Goal: Task Accomplishment & Management: Manage account settings

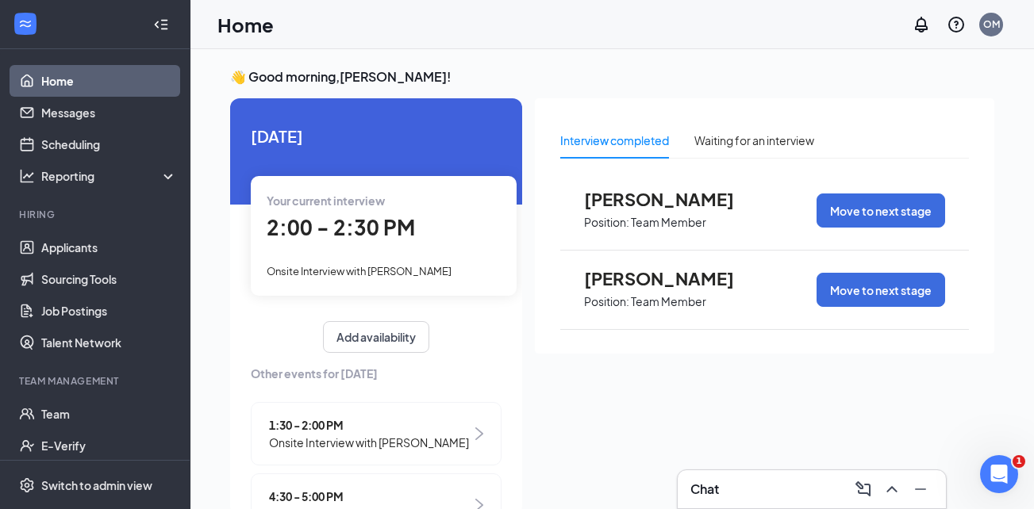
click at [338, 236] on span "2:00 - 2:30 PM" at bounding box center [341, 227] width 148 height 26
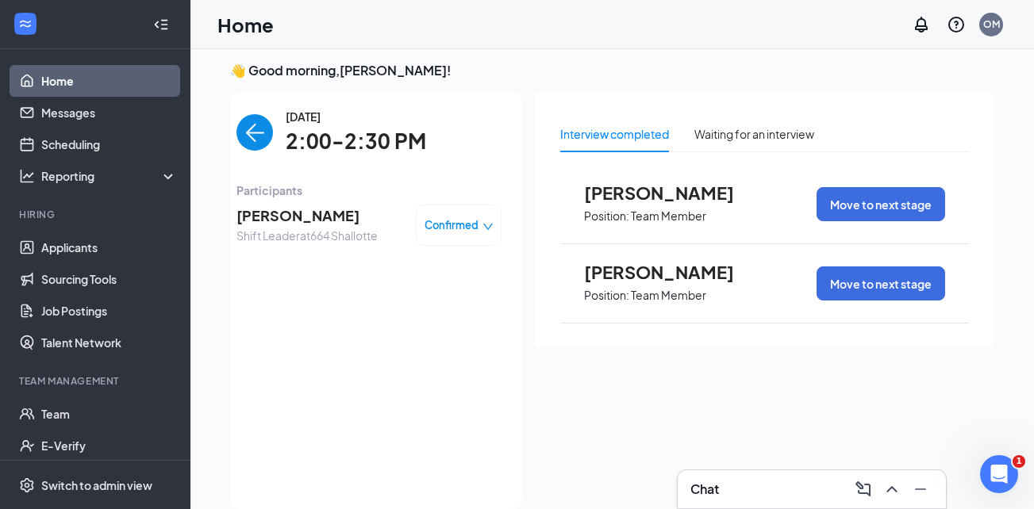
click at [245, 132] on img "back-button" at bounding box center [254, 132] width 37 height 37
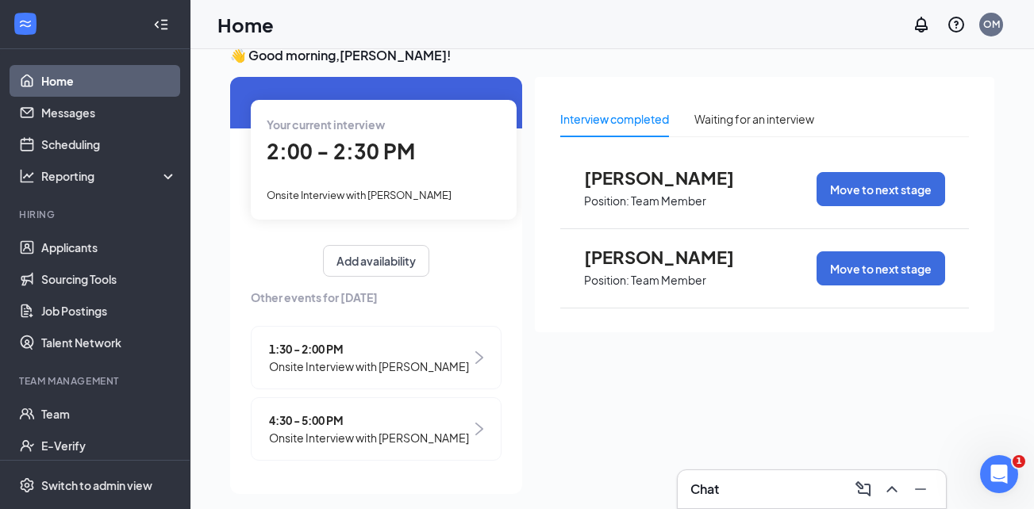
scroll to position [33, 0]
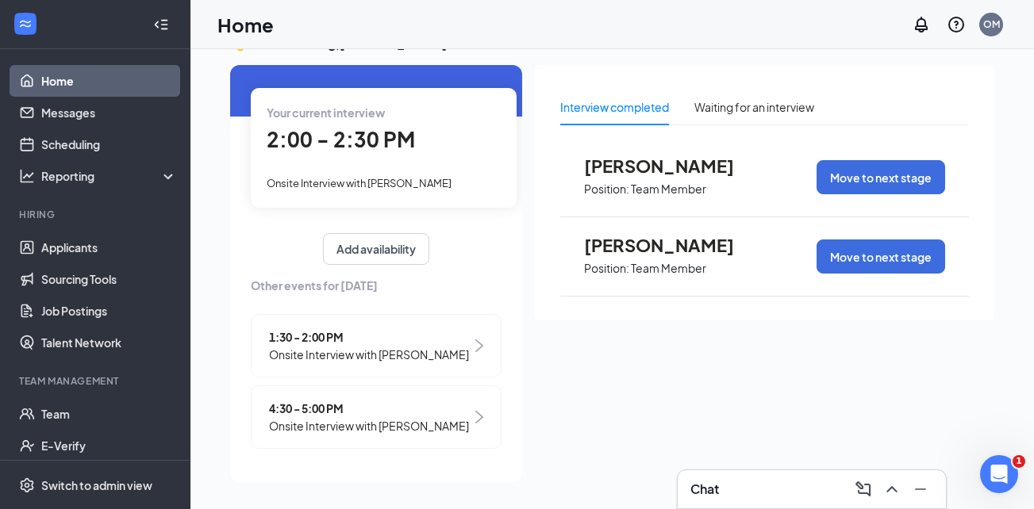
click at [314, 331] on span "1:30 - 2:00 PM" at bounding box center [369, 337] width 200 height 17
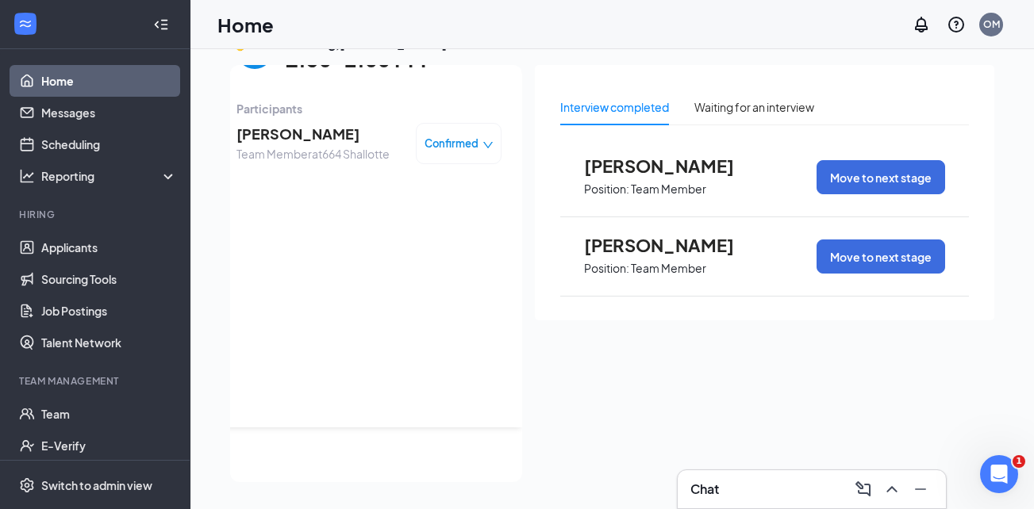
scroll to position [0, 0]
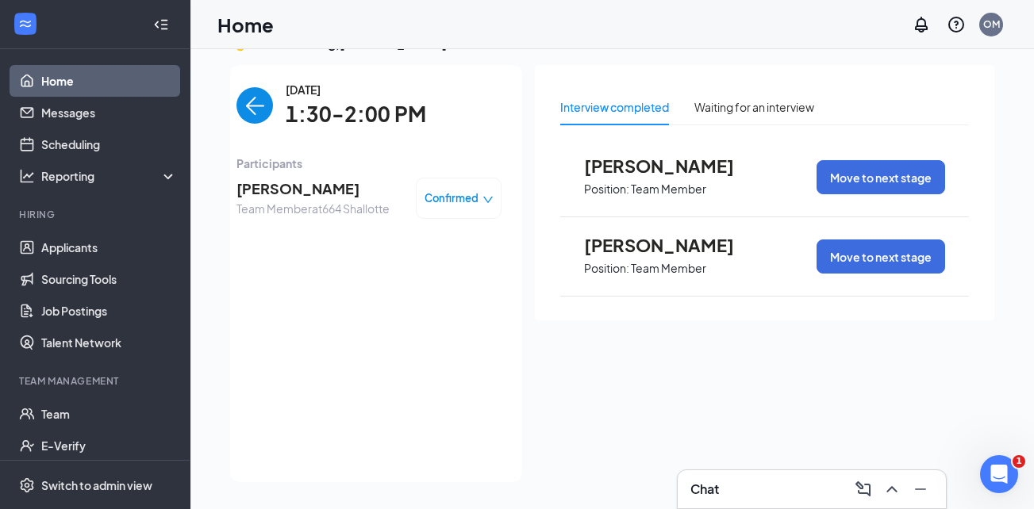
click at [250, 102] on img "back-button" at bounding box center [254, 105] width 37 height 37
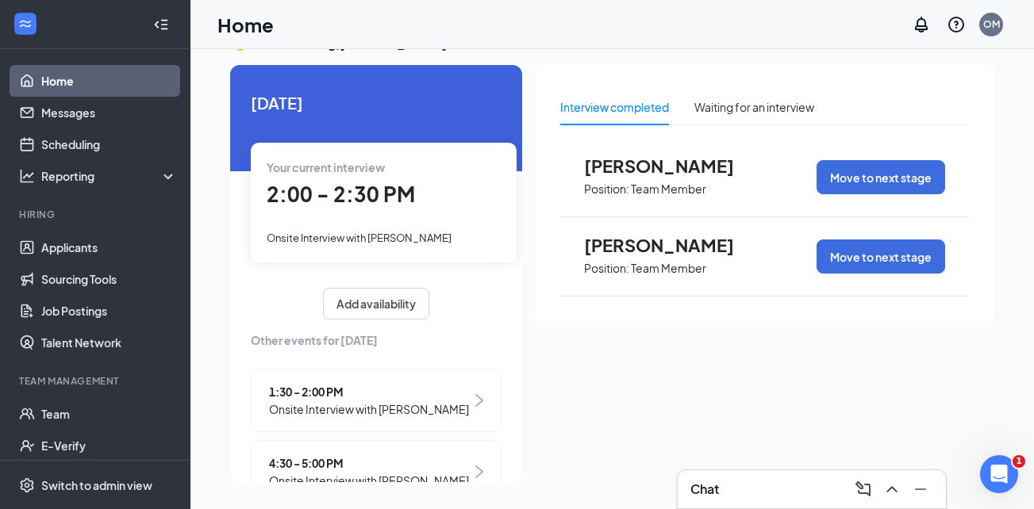
scroll to position [55, 0]
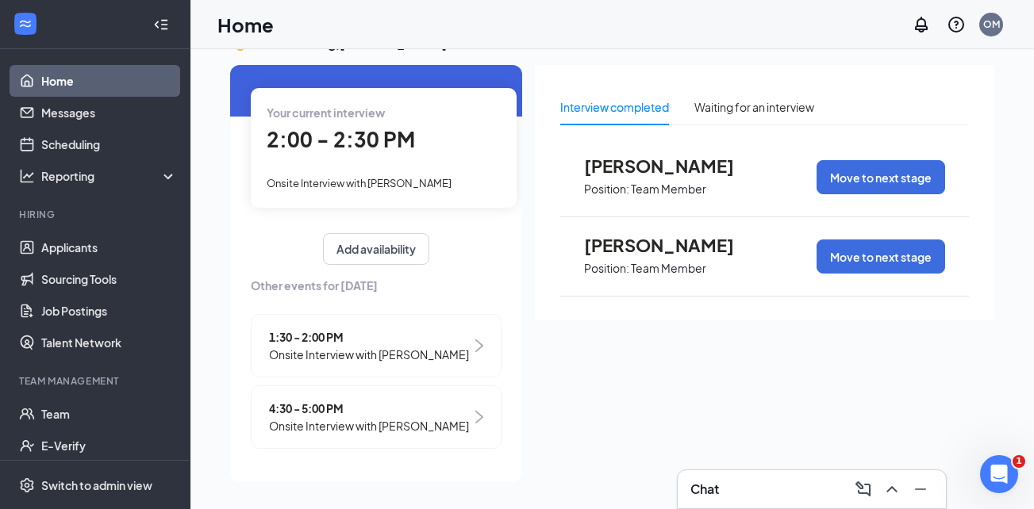
click at [313, 395] on div "4:30 - 5:00 PM Onsite Interview with [PERSON_NAME]" at bounding box center [376, 417] width 251 height 63
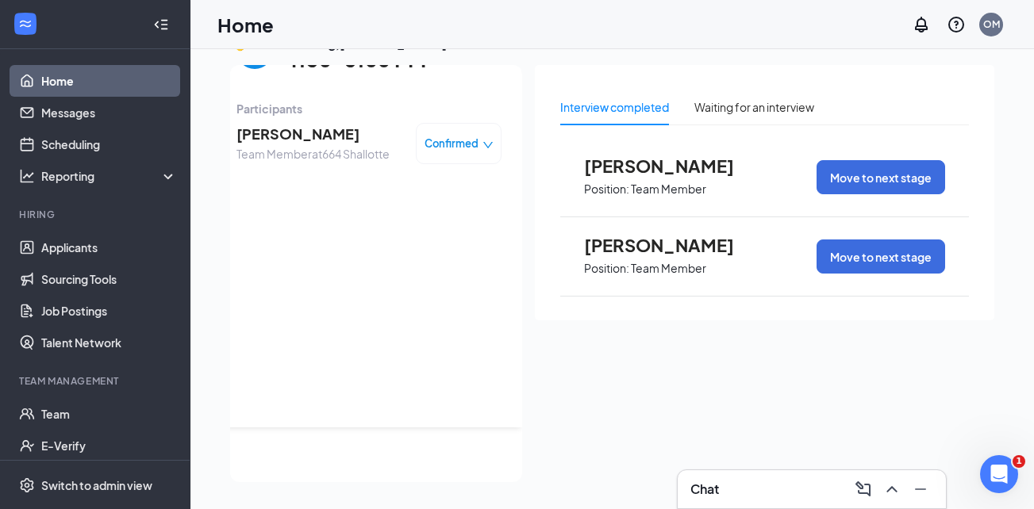
scroll to position [0, 0]
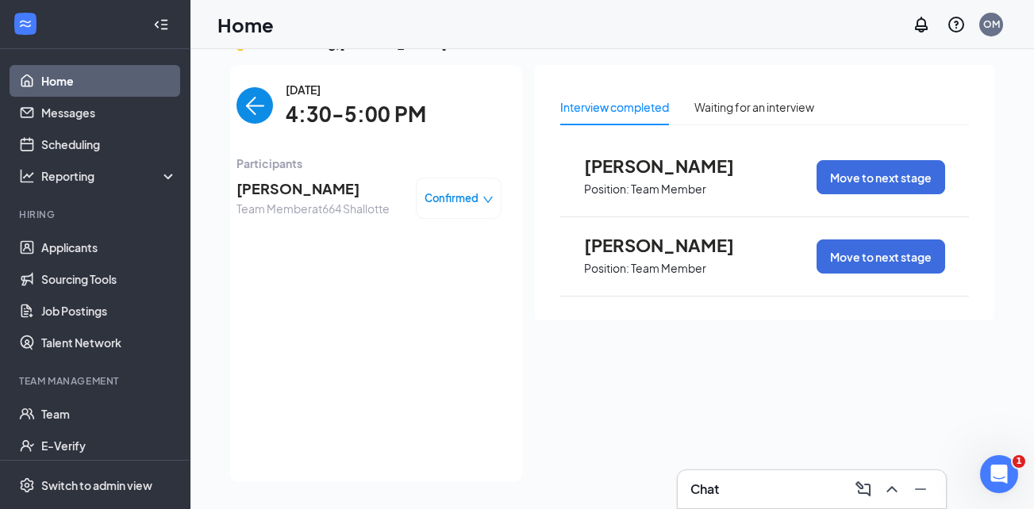
click at [245, 98] on img "back-button" at bounding box center [254, 105] width 37 height 37
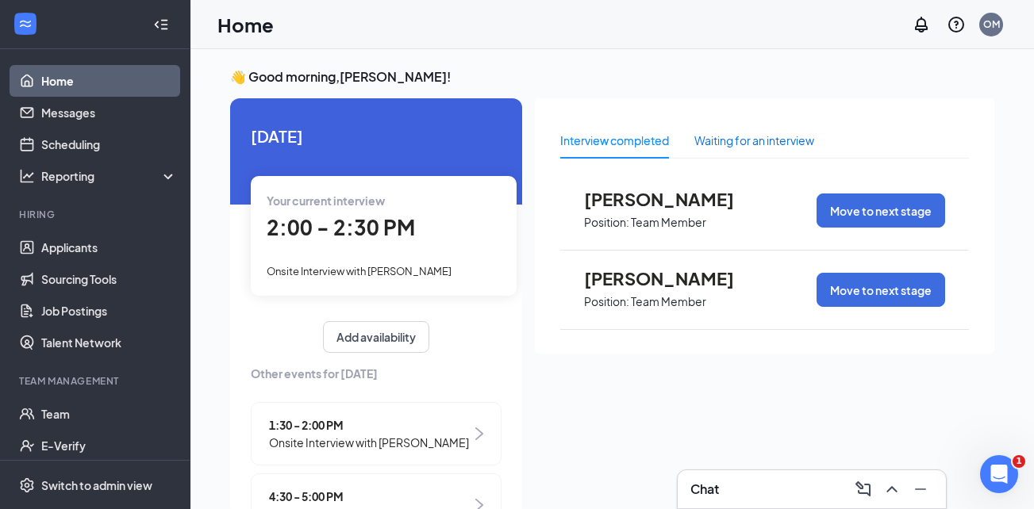
click at [714, 148] on div "Waiting for an interview" at bounding box center [754, 140] width 120 height 17
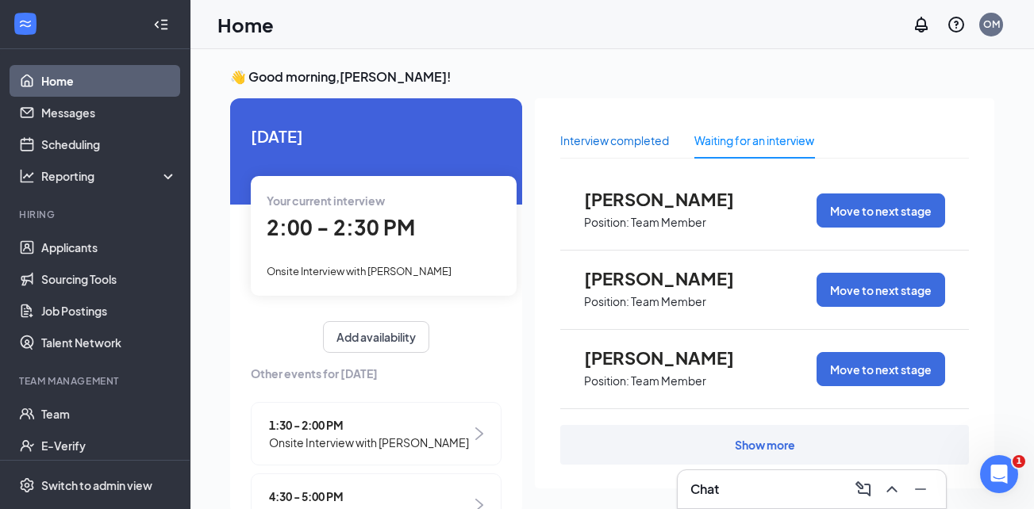
click at [607, 136] on div "Interview completed" at bounding box center [614, 140] width 109 height 17
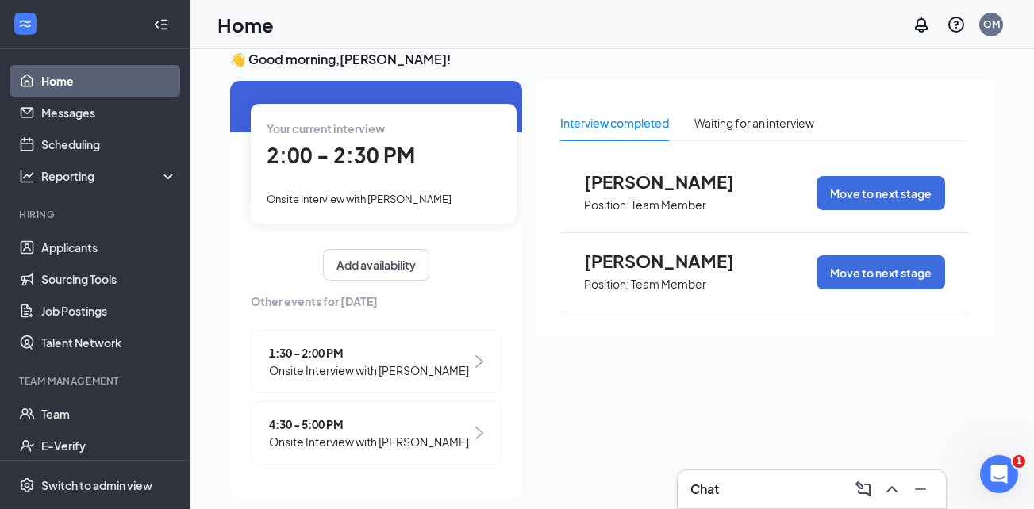
scroll to position [33, 0]
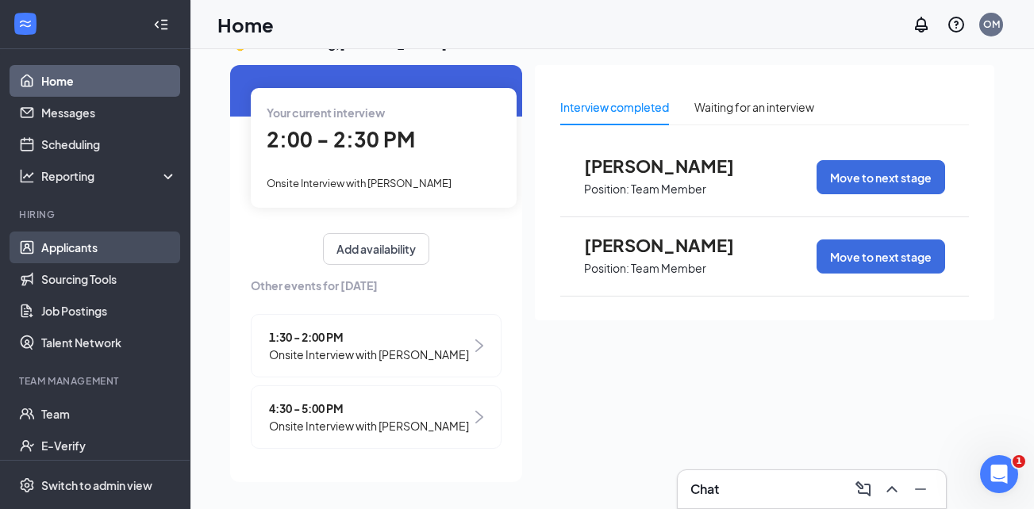
click at [92, 248] on link "Applicants" at bounding box center [109, 248] width 136 height 32
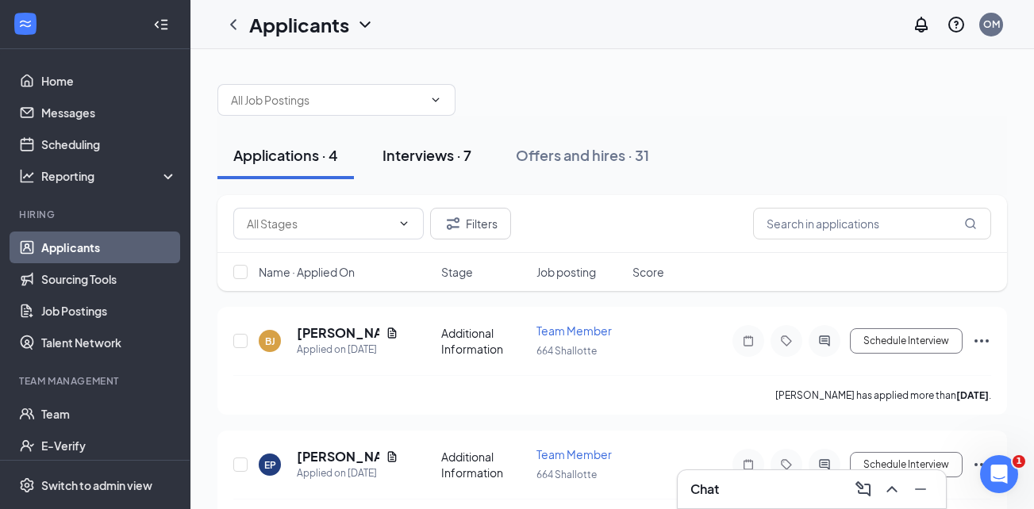
click at [416, 153] on div "Interviews · 7" at bounding box center [427, 155] width 89 height 20
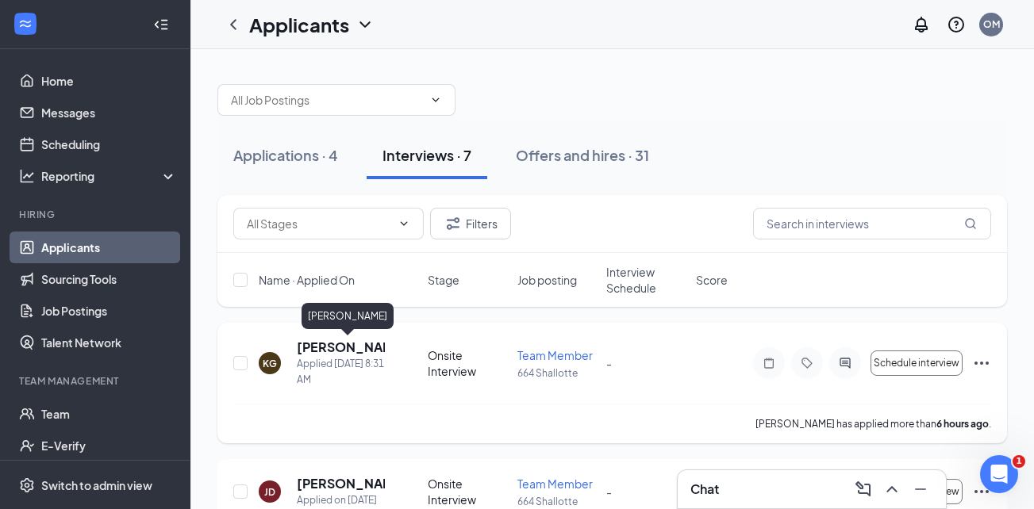
click at [325, 345] on h5 "[PERSON_NAME]" at bounding box center [341, 347] width 88 height 17
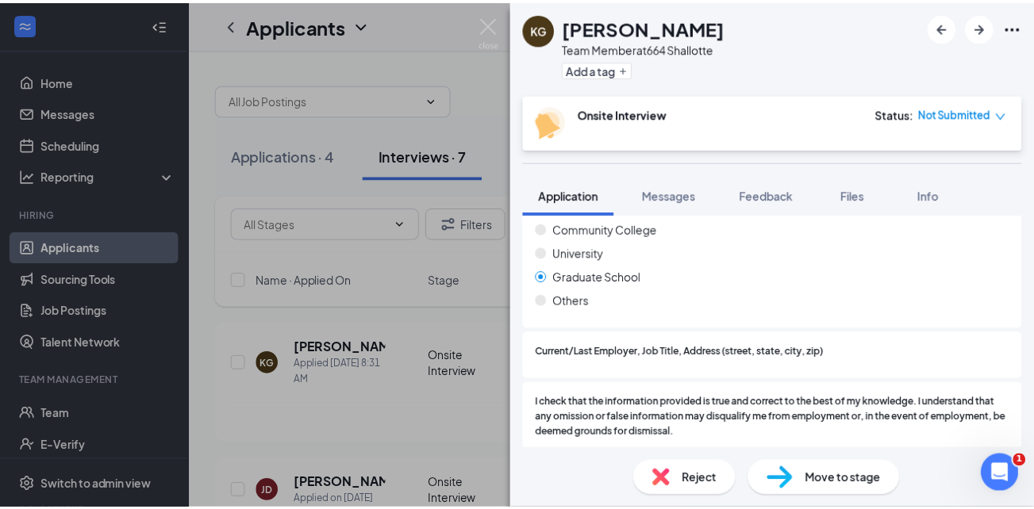
scroll to position [1387, 0]
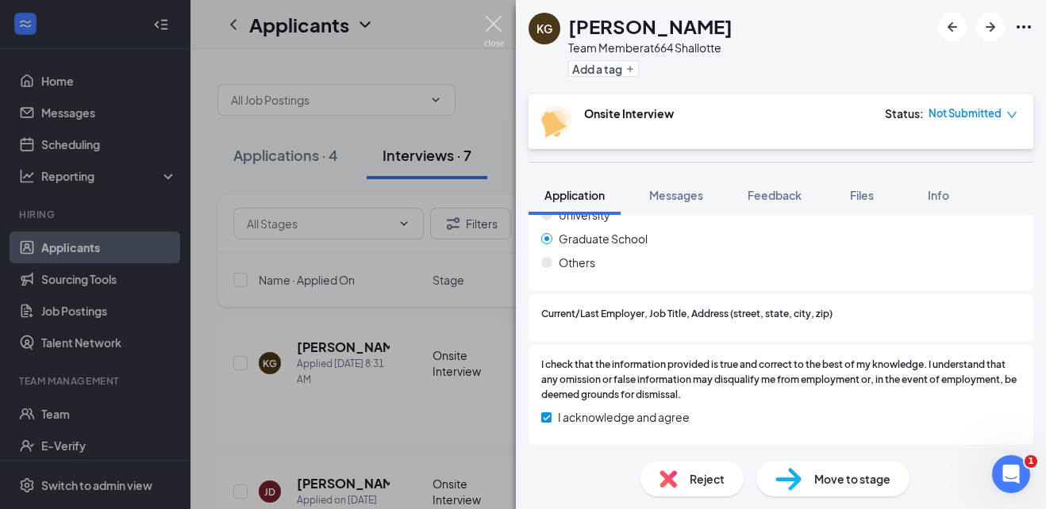
click at [488, 17] on img at bounding box center [494, 31] width 20 height 31
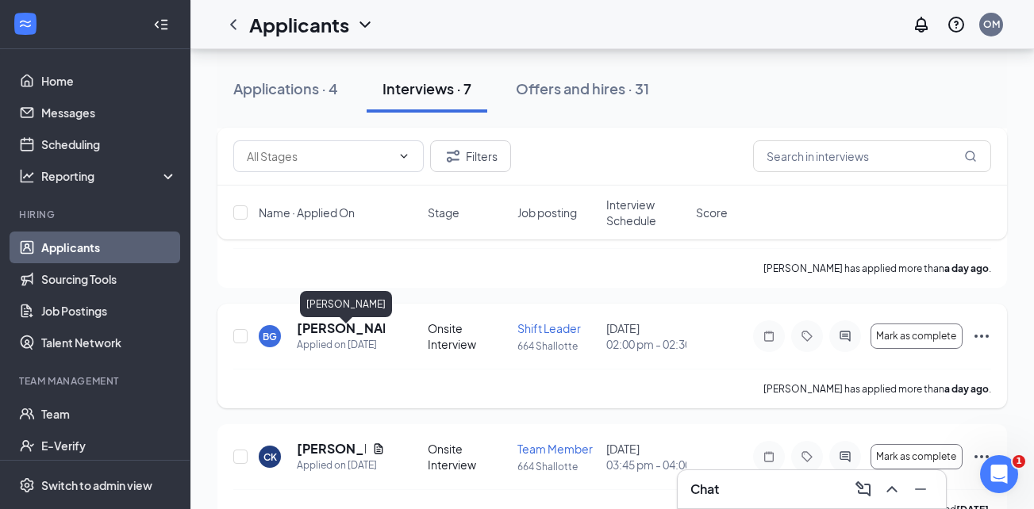
scroll to position [556, 0]
